Goal: Transaction & Acquisition: Book appointment/travel/reservation

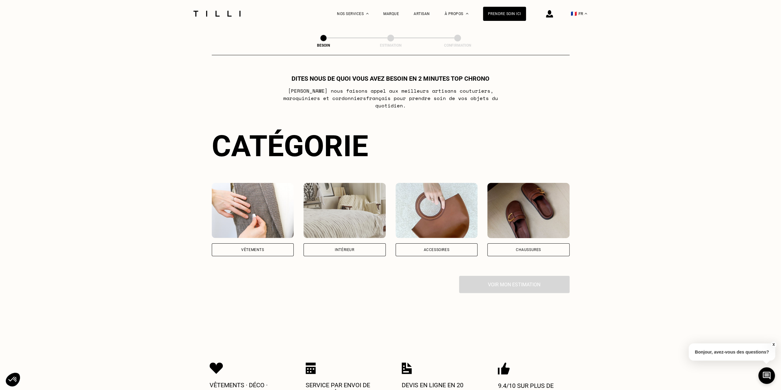
click at [185, 232] on div "Besoin Estimation Confirmation Dites nous de quoi vous avez besoin en 2 minutes…" at bounding box center [390, 178] width 441 height 303
click at [367, 243] on div "Intérieur" at bounding box center [345, 249] width 82 height 13
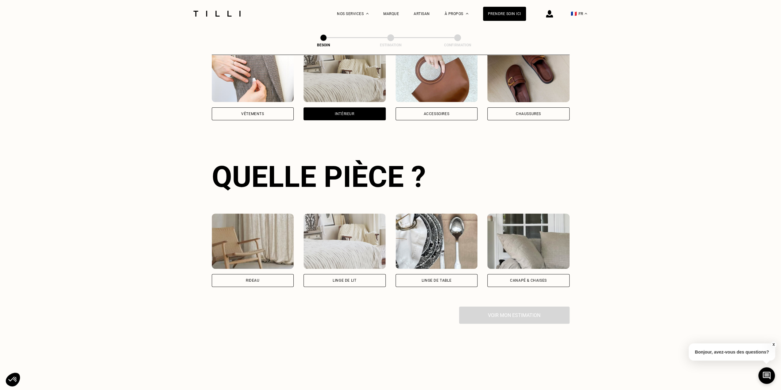
scroll to position [201, 0]
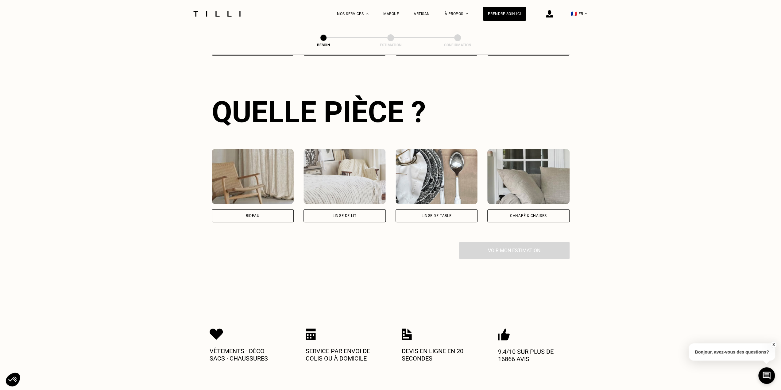
click at [234, 211] on div "Rideau" at bounding box center [253, 215] width 82 height 13
select select "FR"
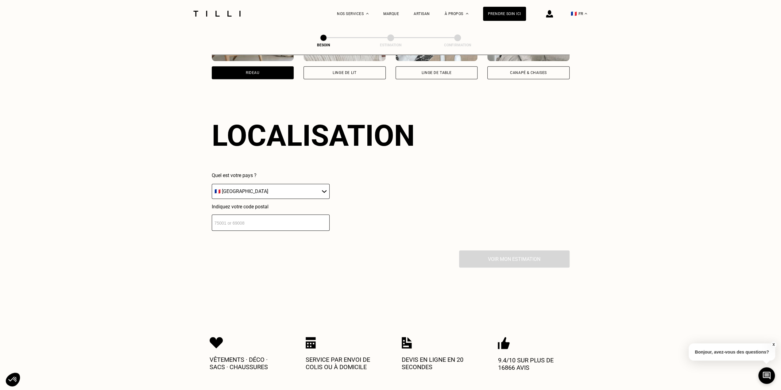
scroll to position [368, 0]
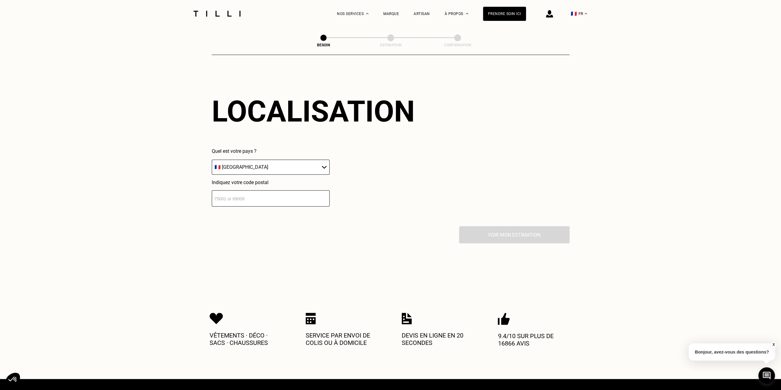
click at [265, 165] on select "🇩🇪 [GEOGRAPHIC_DATA] 🇦🇹 [GEOGRAPHIC_DATA] 🇧🇪 [GEOGRAPHIC_DATA] 🇧🇬 Bulgarie 🇨🇾 C…" at bounding box center [271, 167] width 118 height 15
click at [271, 185] on div "Indiquez votre code postal" at bounding box center [271, 193] width 118 height 27
click at [271, 190] on input "number" at bounding box center [271, 198] width 118 height 16
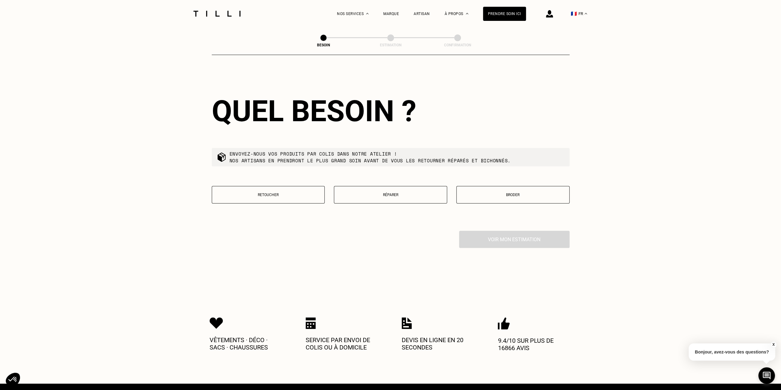
scroll to position [521, 0]
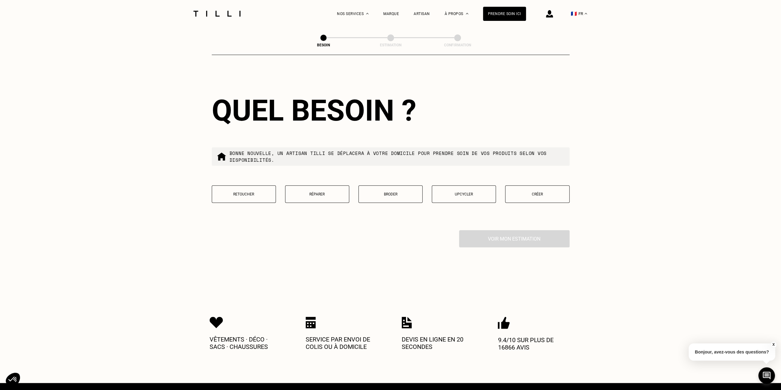
type input "94100"
click at [240, 192] on p "Retoucher" at bounding box center [243, 194] width 57 height 4
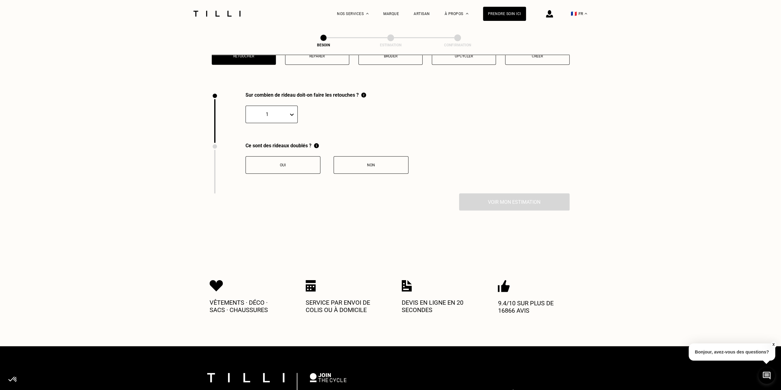
scroll to position [678, 0]
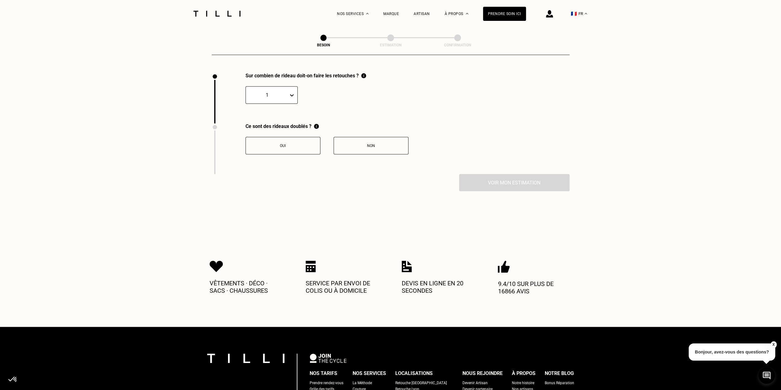
click at [389, 146] on button "Non" at bounding box center [371, 145] width 75 height 17
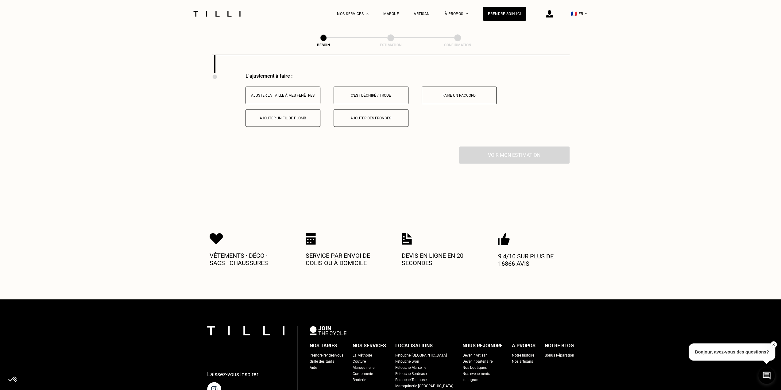
scroll to position [780, 0]
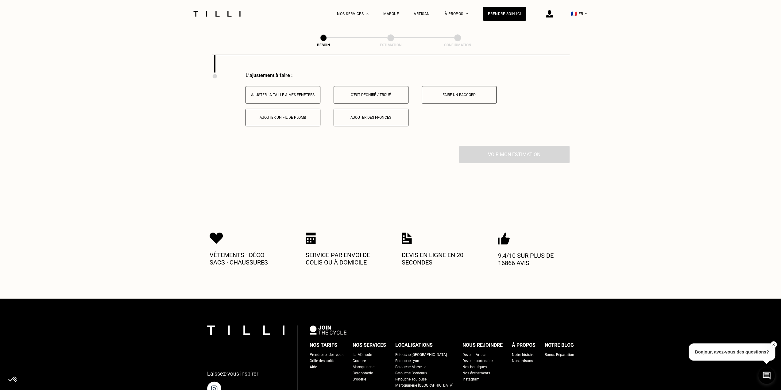
click at [277, 93] on div "Ajuster la taille à mes fenêtres" at bounding box center [283, 95] width 68 height 4
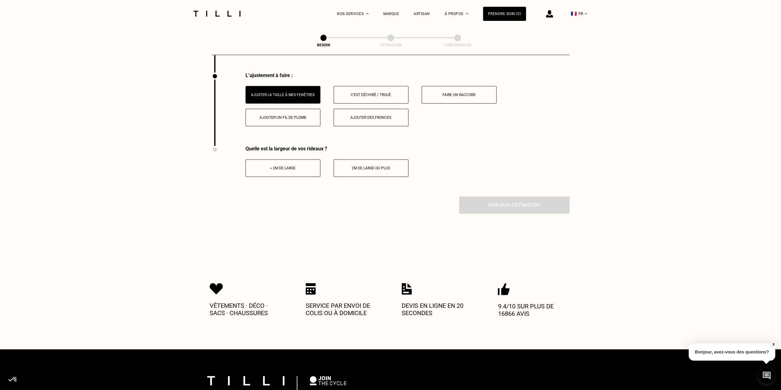
click at [293, 166] on div "< 2m de large" at bounding box center [283, 168] width 68 height 4
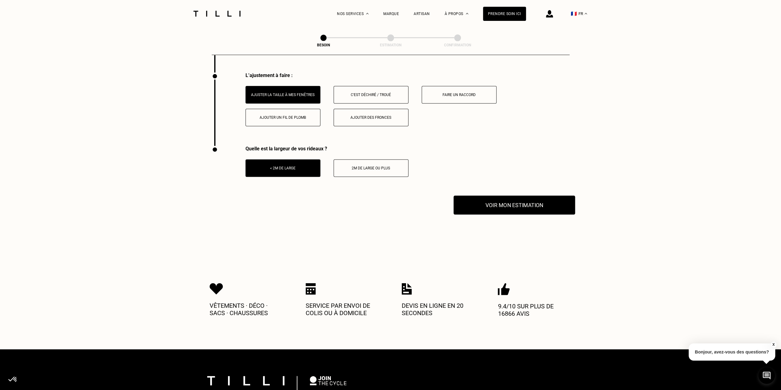
click at [483, 208] on button "Voir mon estimation" at bounding box center [515, 205] width 122 height 19
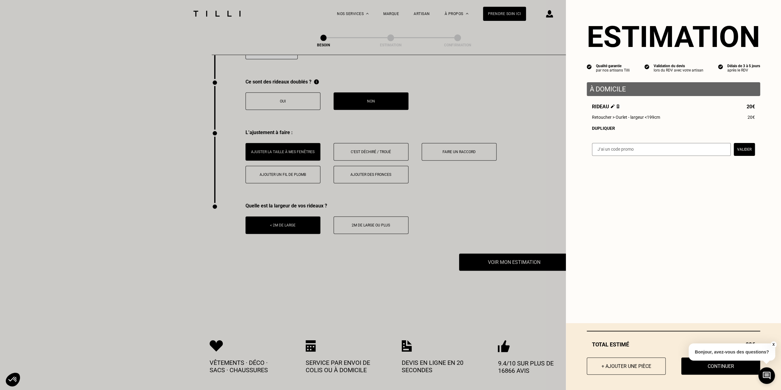
scroll to position [688, 0]
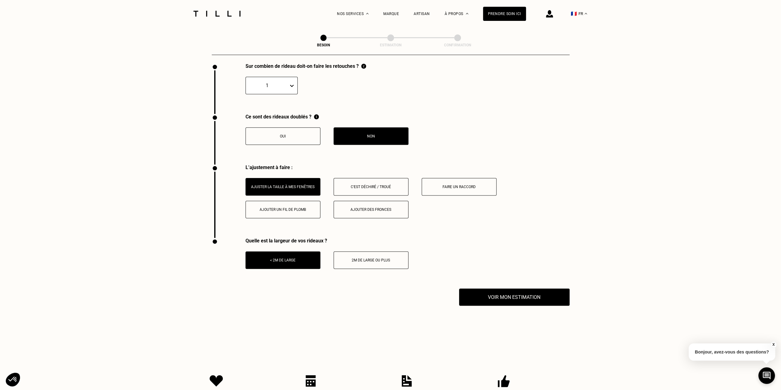
click at [237, 14] on img at bounding box center [217, 14] width 52 height 6
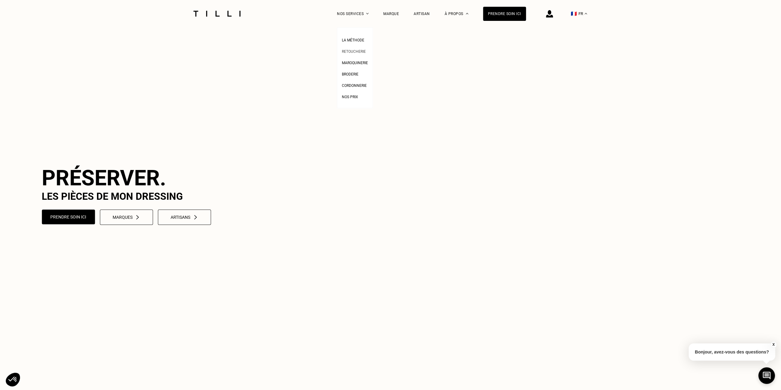
click at [359, 51] on span "Retoucherie" at bounding box center [354, 51] width 24 height 4
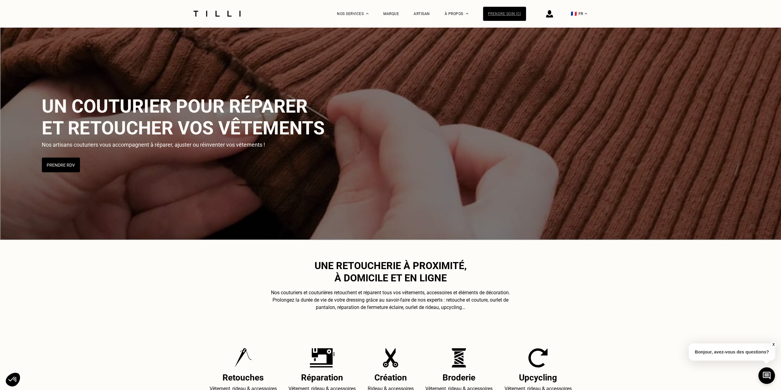
click at [511, 15] on div "Prendre soin ici" at bounding box center [504, 14] width 43 height 14
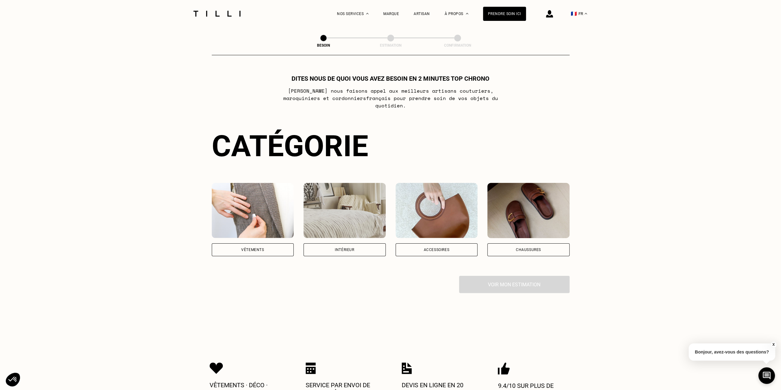
click at [263, 248] on div "Vêtements" at bounding box center [252, 250] width 23 height 4
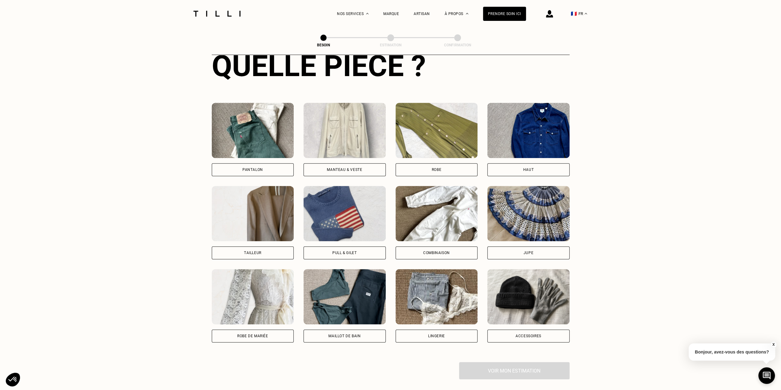
scroll to position [293, 0]
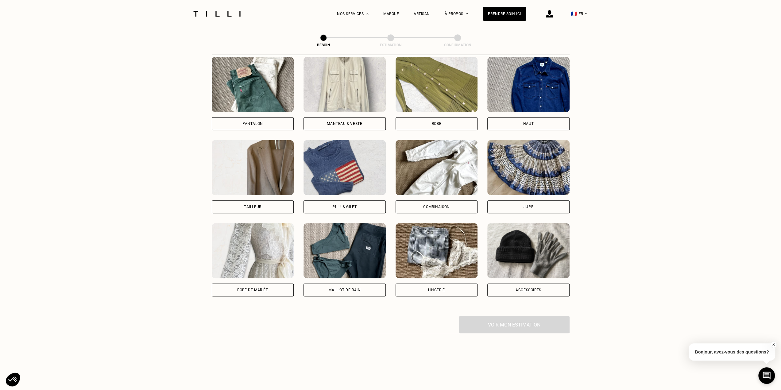
click at [344, 170] on img at bounding box center [345, 167] width 82 height 55
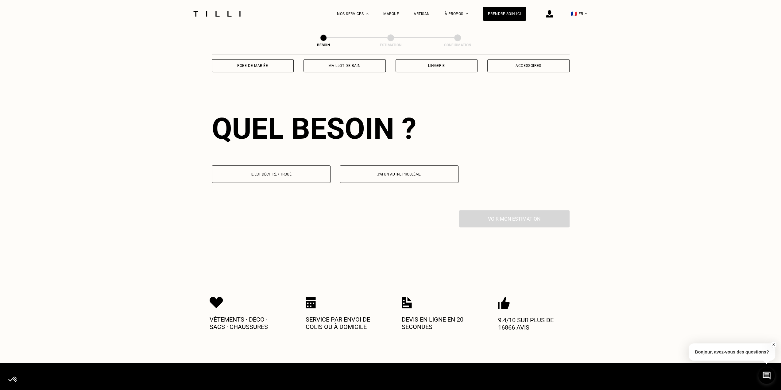
scroll to position [534, 0]
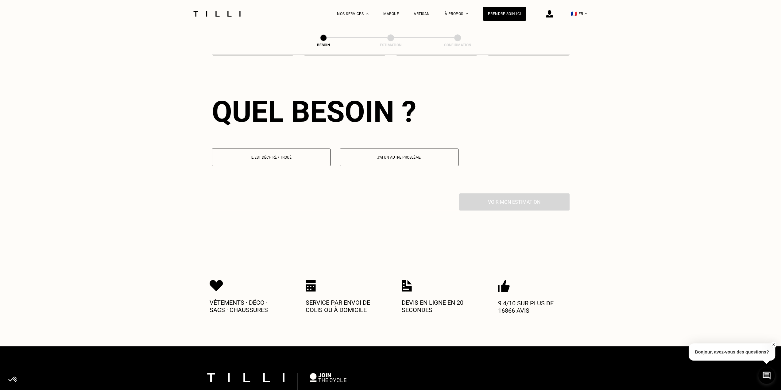
click at [263, 155] on p "Il est déchiré / troué" at bounding box center [271, 157] width 112 height 4
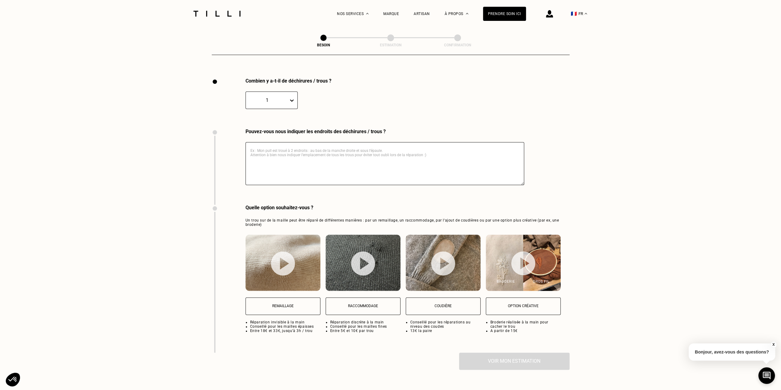
scroll to position [654, 0]
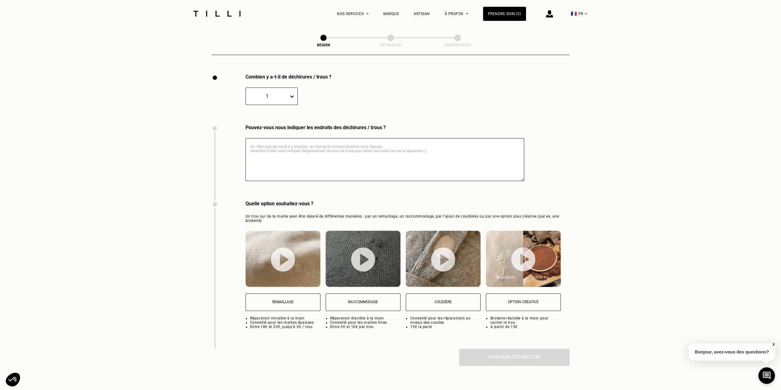
click at [377, 154] on textarea at bounding box center [385, 159] width 279 height 43
click at [290, 302] on button "Remaillage" at bounding box center [283, 301] width 75 height 17
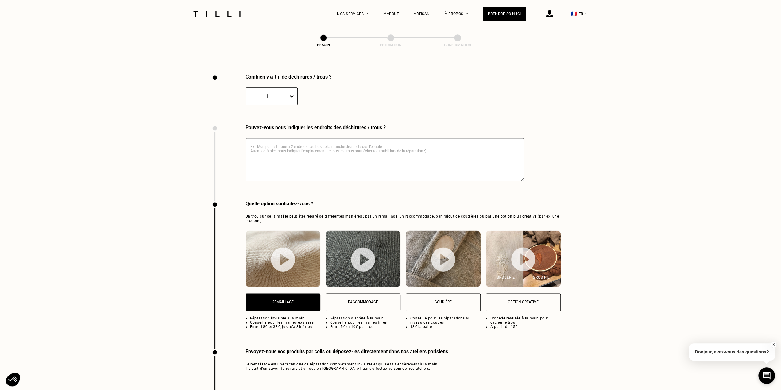
scroll to position [531, 0]
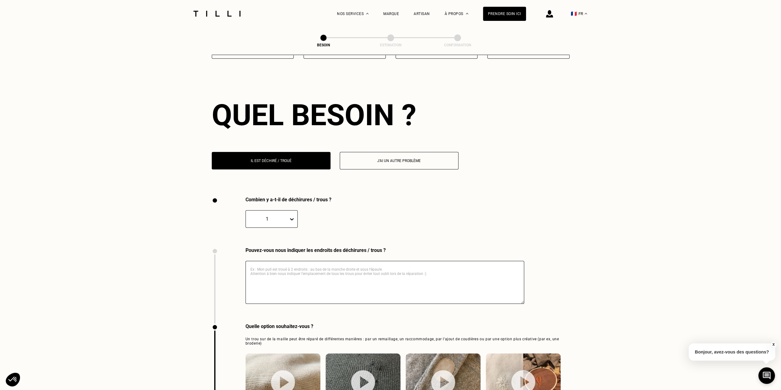
click at [420, 262] on textarea at bounding box center [385, 282] width 279 height 43
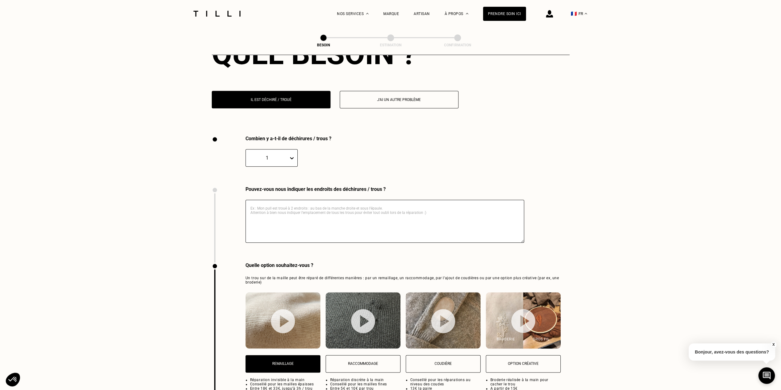
scroll to position [592, 0]
click at [346, 218] on textarea at bounding box center [385, 221] width 279 height 43
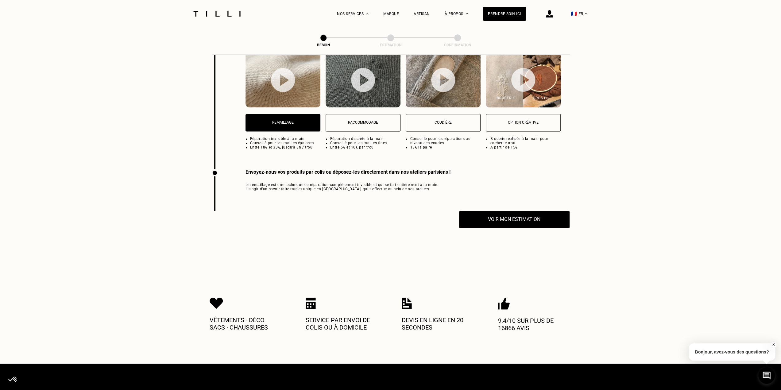
scroll to position [868, 0]
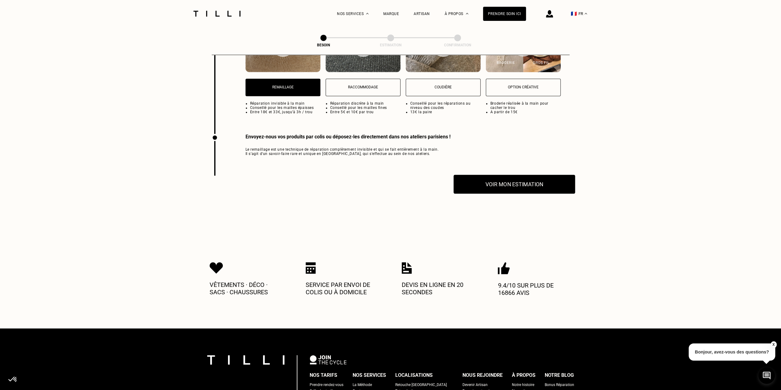
type textarea "Mon pull est troué sous le col"
click at [533, 183] on button "Voir mon estimation" at bounding box center [515, 184] width 122 height 19
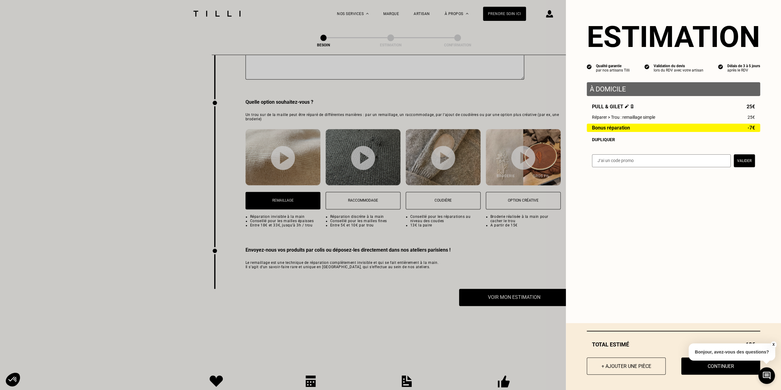
scroll to position [746, 0]
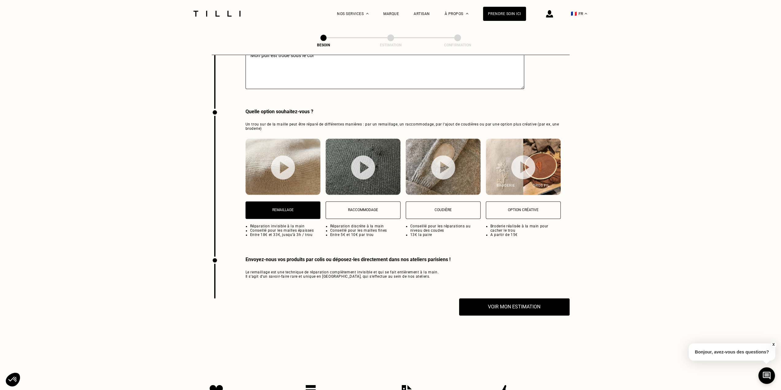
click at [293, 166] on img at bounding box center [283, 167] width 24 height 24
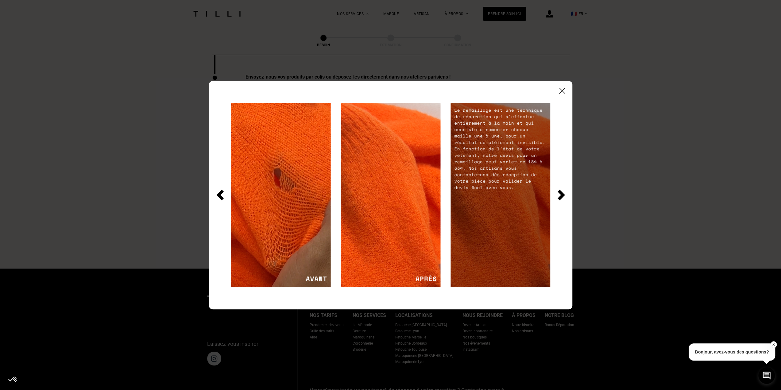
scroll to position [930, 0]
click at [561, 91] on img at bounding box center [562, 91] width 6 height 6
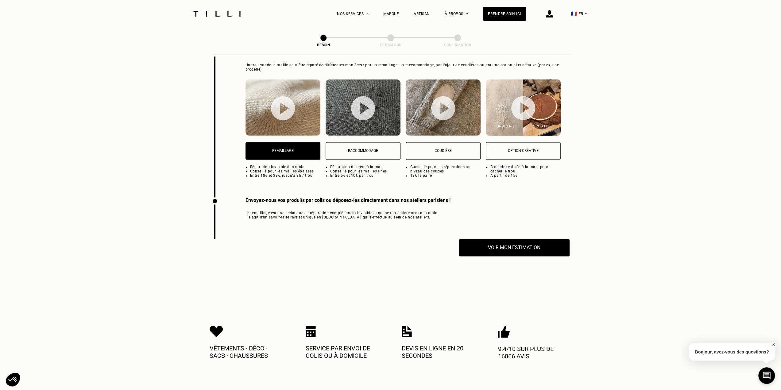
scroll to position [715, 0]
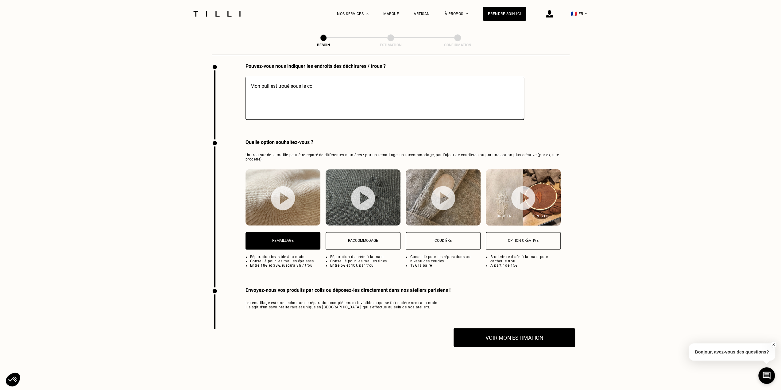
click at [482, 332] on button "Voir mon estimation" at bounding box center [515, 337] width 122 height 19
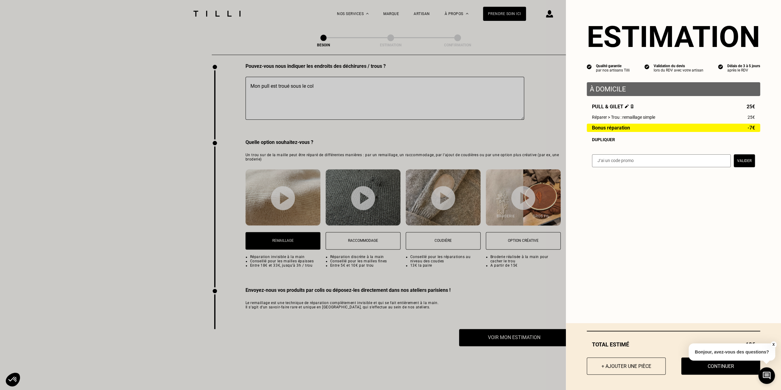
click at [775, 343] on button "X" at bounding box center [774, 344] width 6 height 7
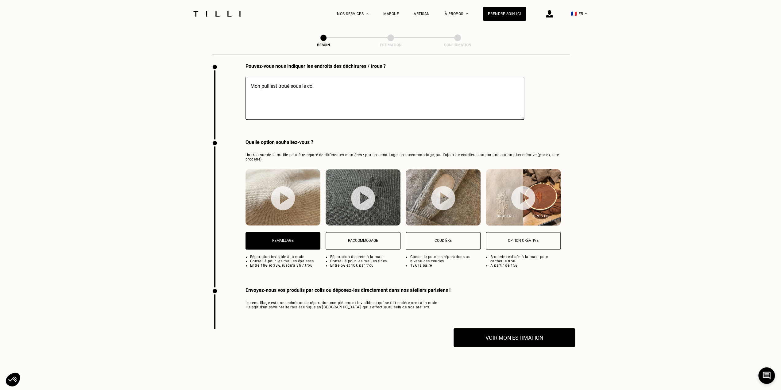
click at [534, 335] on button "Voir mon estimation" at bounding box center [515, 337] width 122 height 19
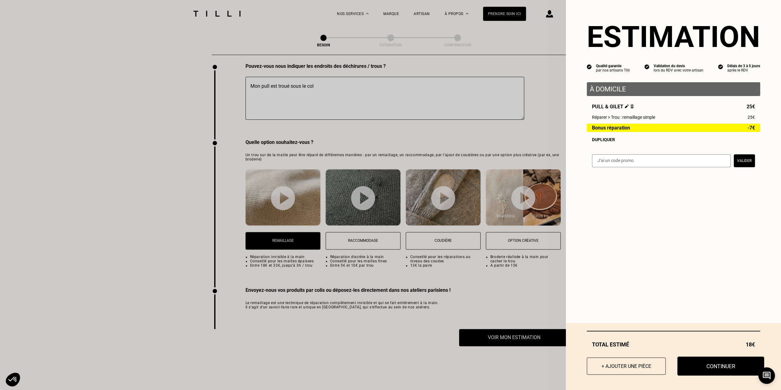
click at [721, 372] on button "Continuer" at bounding box center [721, 366] width 87 height 19
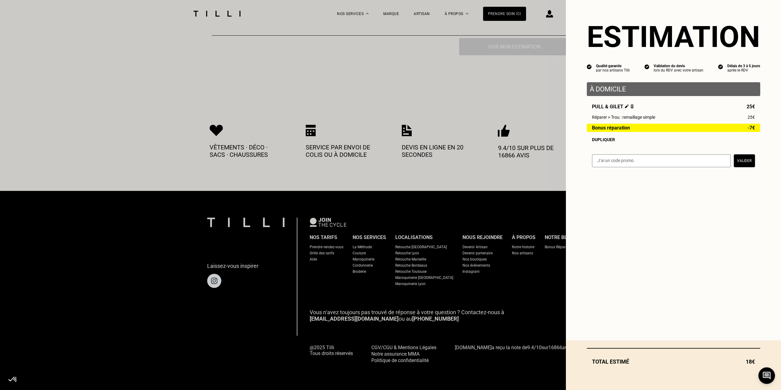
scroll to position [232, 0]
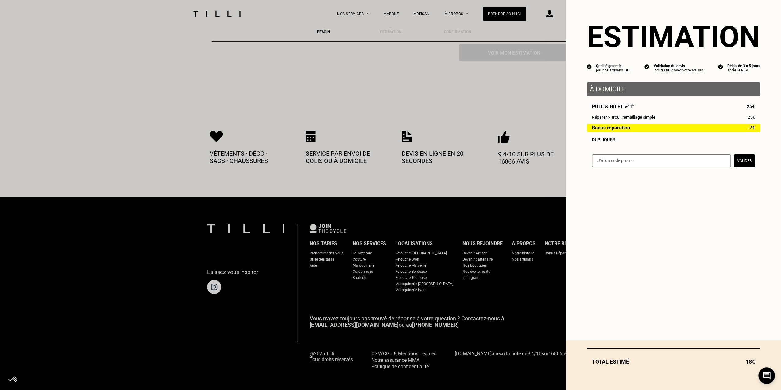
select select "FR"
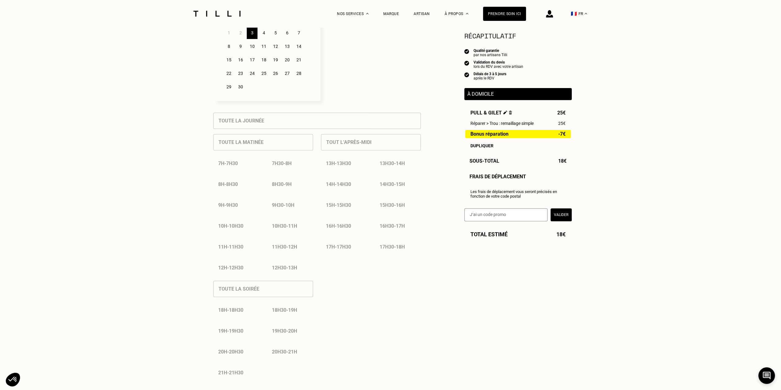
scroll to position [123, 0]
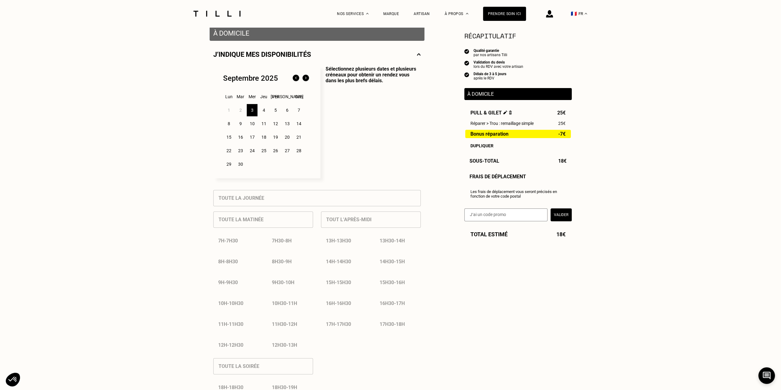
click at [225, 14] on img at bounding box center [217, 14] width 52 height 6
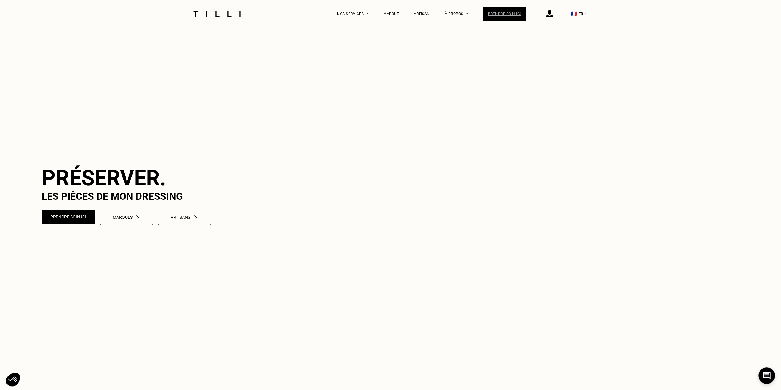
click at [508, 17] on div "Prendre soin ici" at bounding box center [504, 14] width 43 height 14
select select "FR"
click at [503, 19] on div "Prendre soin ici" at bounding box center [504, 14] width 43 height 14
select select "FR"
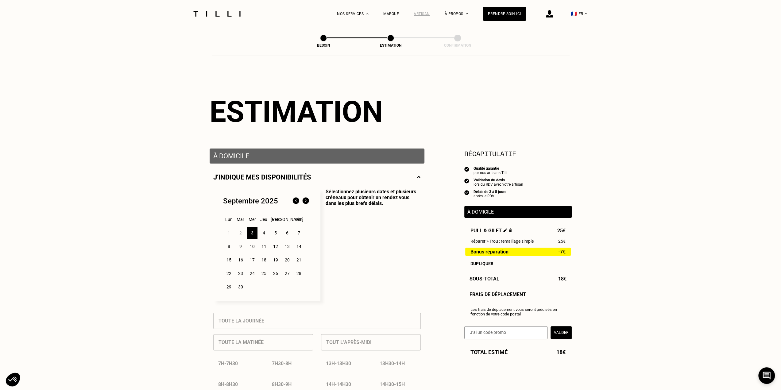
click at [427, 14] on div "Artisan" at bounding box center [422, 14] width 16 height 4
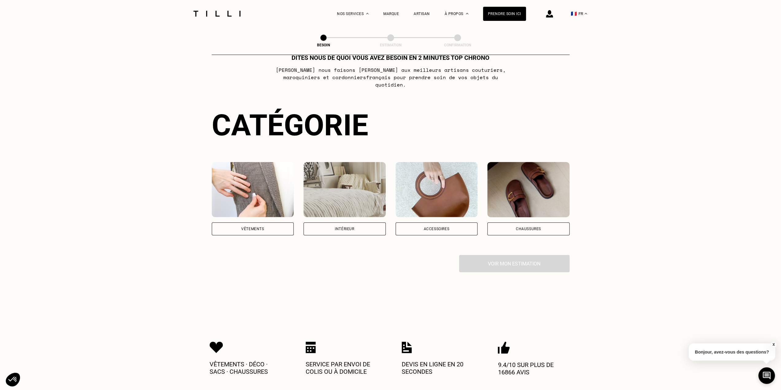
scroll to position [31, 0]
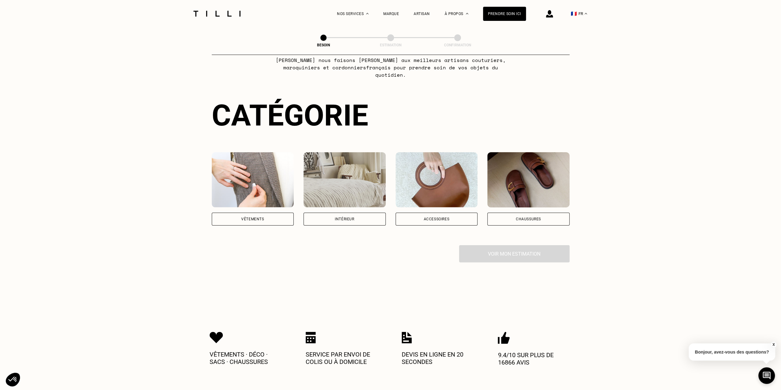
click at [256, 213] on div "Vêtements" at bounding box center [253, 219] width 82 height 13
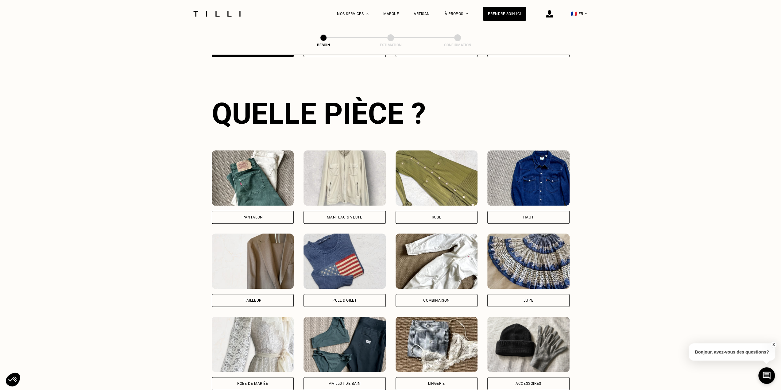
scroll to position [201, 0]
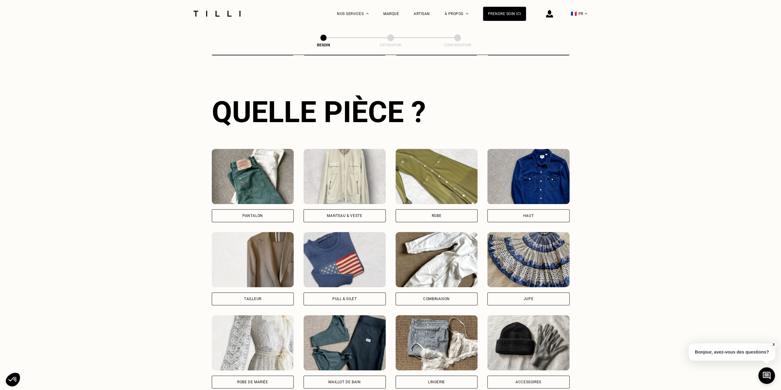
click at [349, 297] on div "Pull & gilet" at bounding box center [344, 299] width 24 height 4
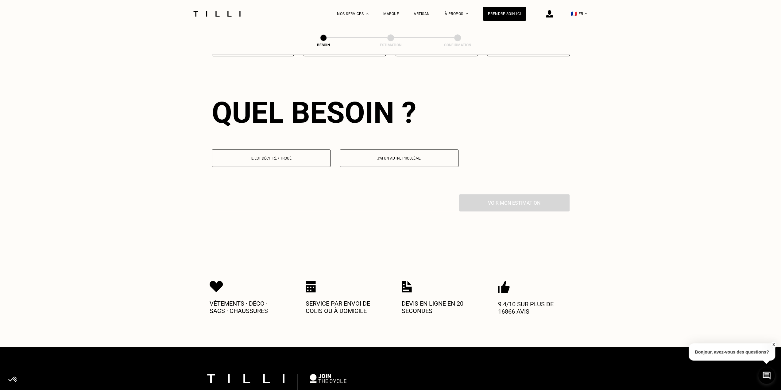
scroll to position [534, 0]
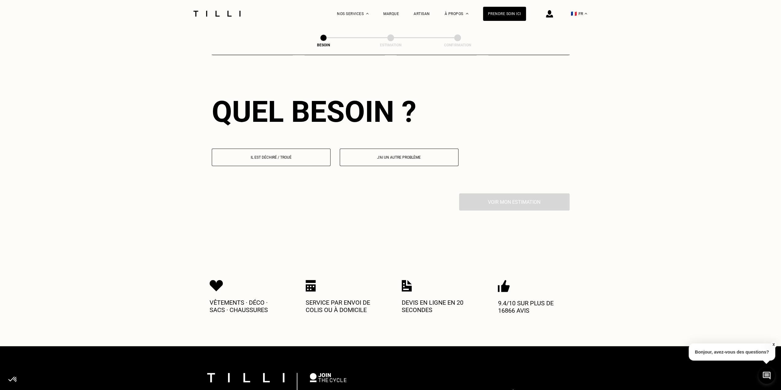
click at [287, 155] on p "Il est déchiré / troué" at bounding box center [271, 157] width 112 height 4
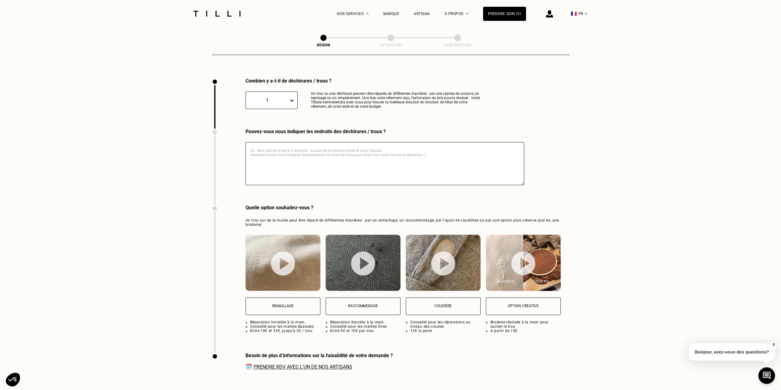
scroll to position [654, 0]
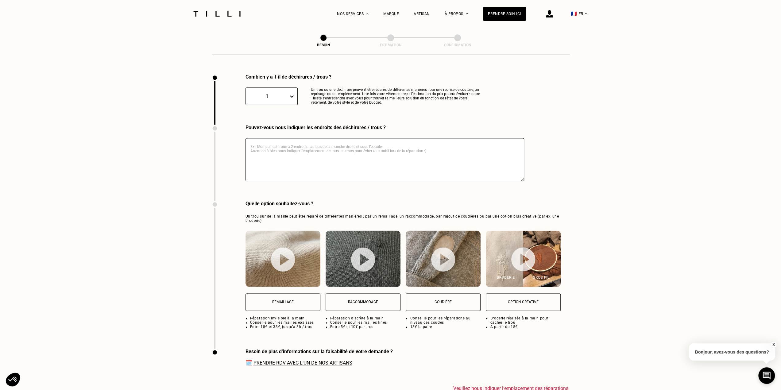
click at [329, 151] on textarea at bounding box center [385, 159] width 279 height 43
click at [307, 301] on button "Remaillage" at bounding box center [283, 301] width 75 height 17
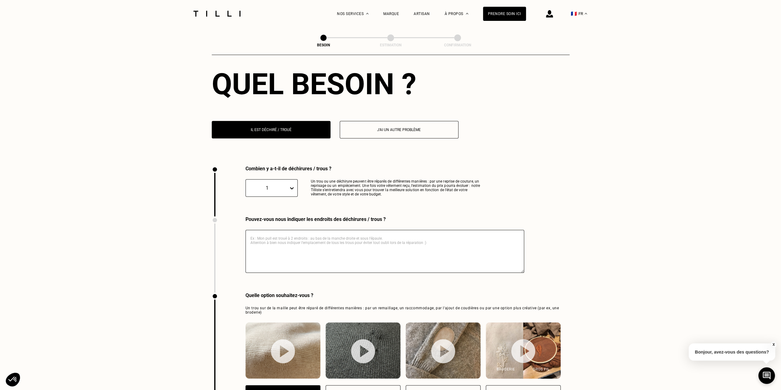
scroll to position [531, 0]
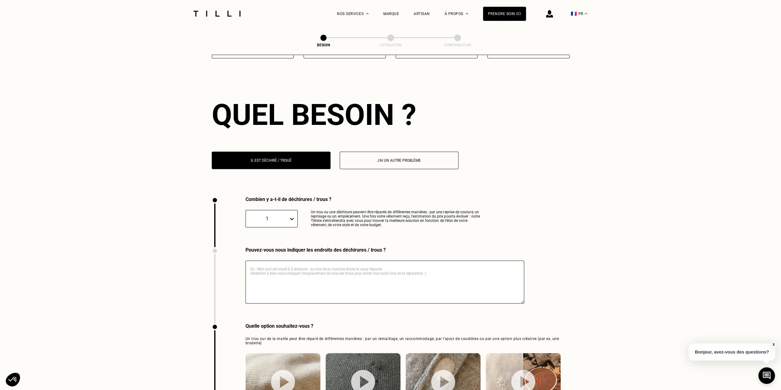
click at [304, 281] on textarea at bounding box center [385, 282] width 279 height 43
type textarea "S"
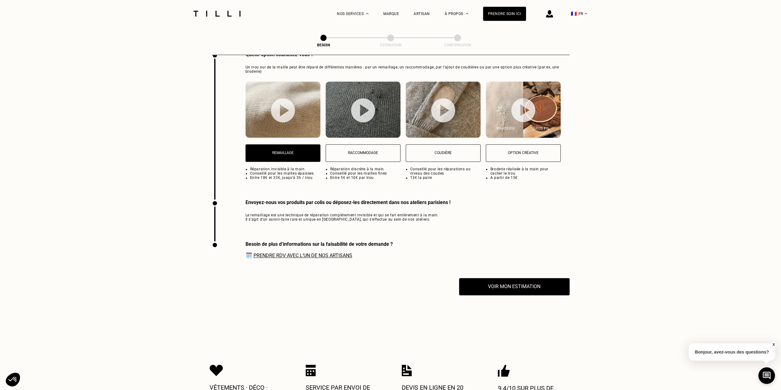
scroll to position [838, 0]
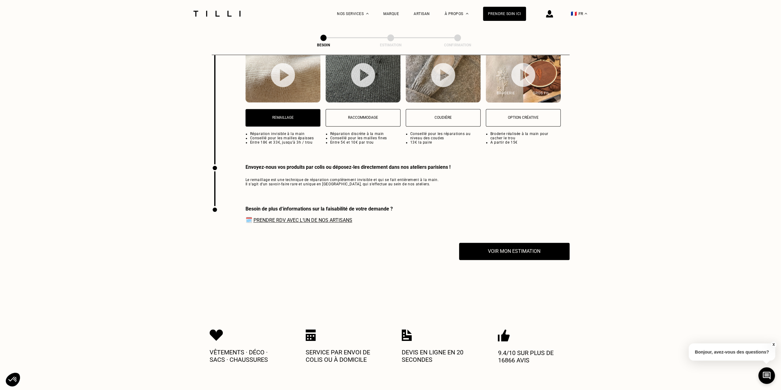
type textarea "Sous le col"
click at [326, 219] on link "Prendre RDV avec l‘un de nos artisans" at bounding box center [303, 220] width 99 height 6
click at [549, 250] on button "Voir mon estimation" at bounding box center [515, 251] width 122 height 19
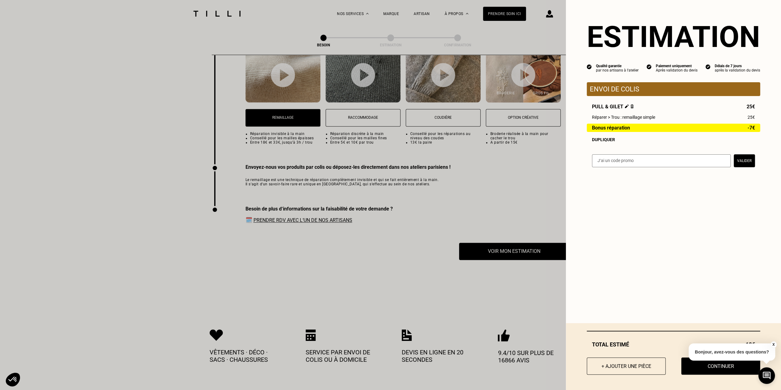
click at [653, 309] on div "Estimation Qualité garantie par nos artisans à l'atelier Paiement uniquement Ap…" at bounding box center [673, 195] width 215 height 390
click at [720, 369] on button "Continuer" at bounding box center [721, 366] width 87 height 19
select select "FR"
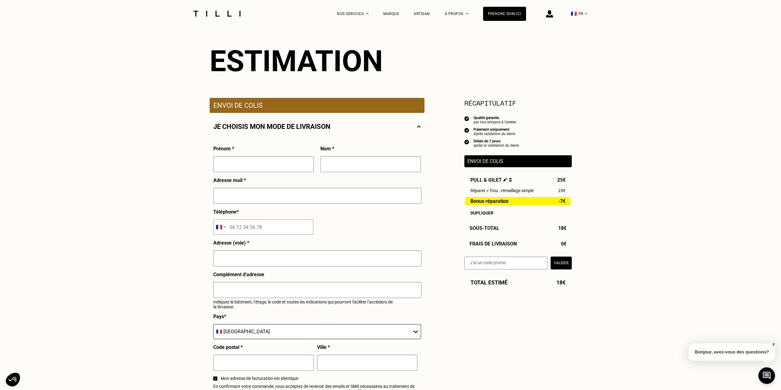
scroll to position [153, 0]
